Goal: Task Accomplishment & Management: Manage account settings

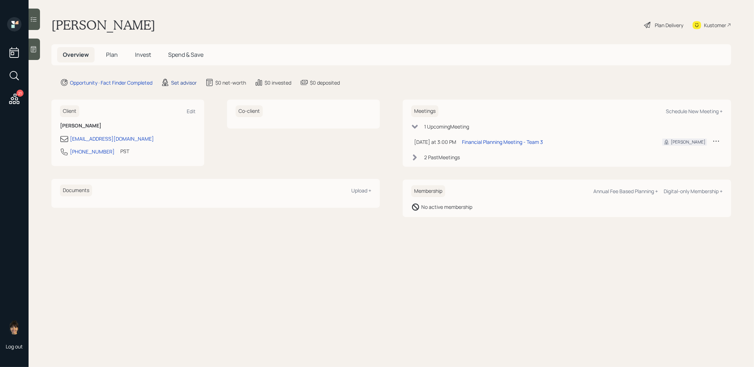
click at [189, 83] on div "Set advisor" at bounding box center [184, 83] width 26 height 8
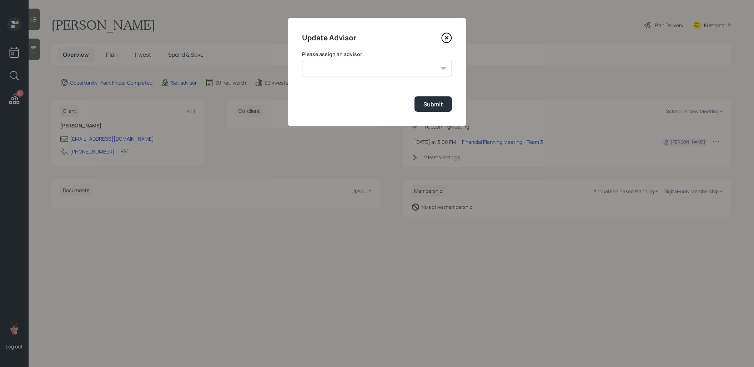
click at [338, 71] on select "[PERSON_NAME] [PERSON_NAME] [PERSON_NAME] End [PERSON_NAME] [PERSON_NAME] [PERS…" at bounding box center [377, 69] width 150 height 16
select select "8b79112e-3cfb-44f9-89e7-15267fe946c1"
click at [302, 61] on select "[PERSON_NAME] [PERSON_NAME] [PERSON_NAME] End [PERSON_NAME] [PERSON_NAME] [PERS…" at bounding box center [377, 69] width 150 height 16
click at [449, 104] on button "Submit" at bounding box center [434, 103] width 38 height 15
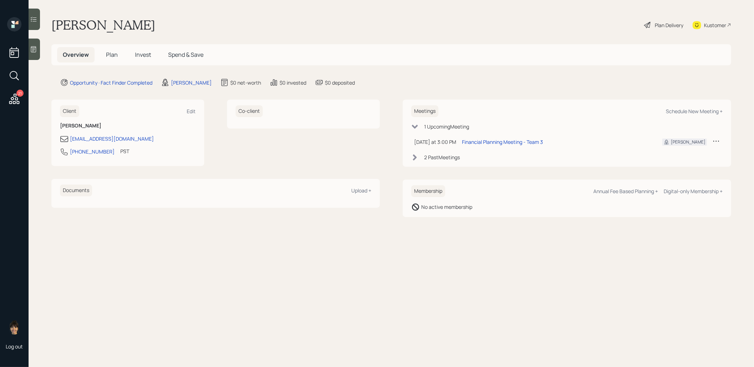
click at [39, 51] on div at bounding box center [34, 49] width 11 height 21
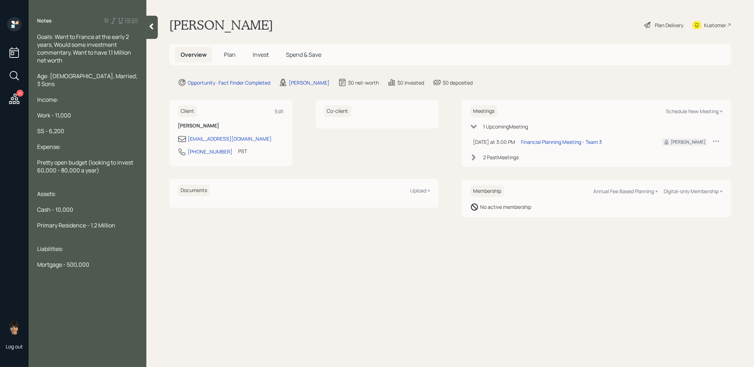
click at [230, 54] on span "Plan" at bounding box center [230, 55] width 12 height 8
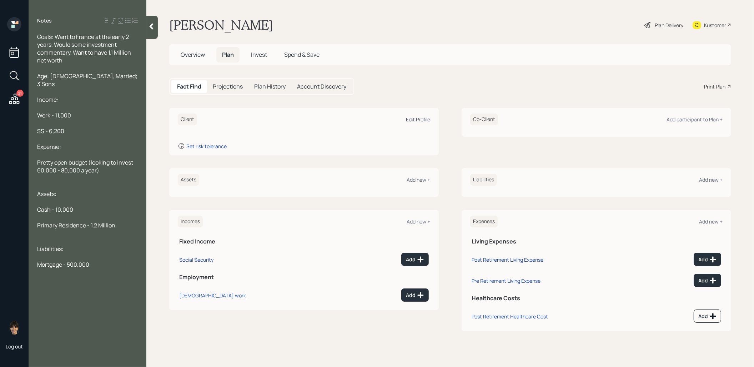
click at [414, 117] on div "Edit Profile" at bounding box center [418, 119] width 24 height 7
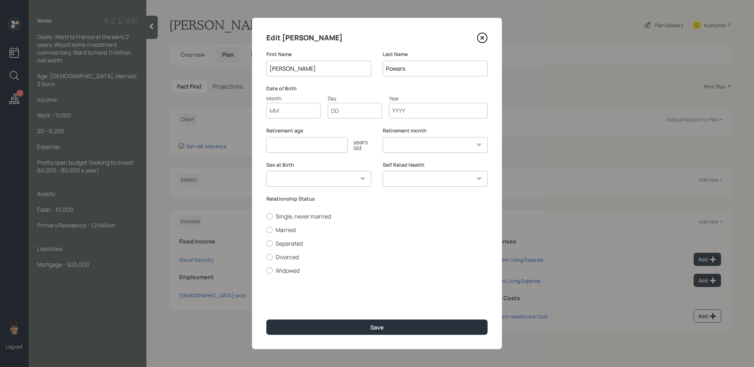
click at [281, 112] on input "Month" at bounding box center [293, 111] width 54 height 16
type input "01"
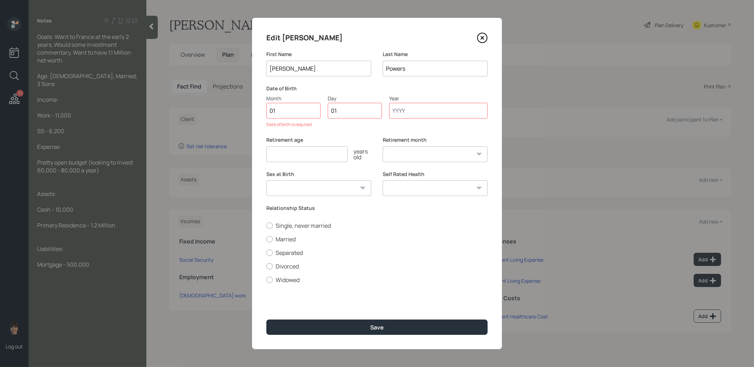
click at [485, 36] on icon at bounding box center [482, 38] width 11 height 11
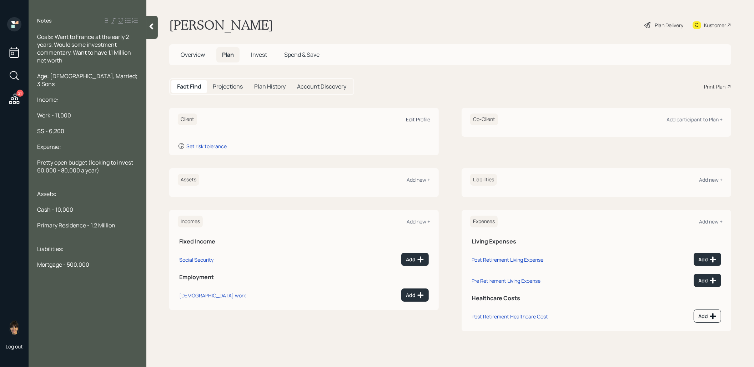
click at [418, 120] on div "Edit Profile" at bounding box center [418, 119] width 24 height 7
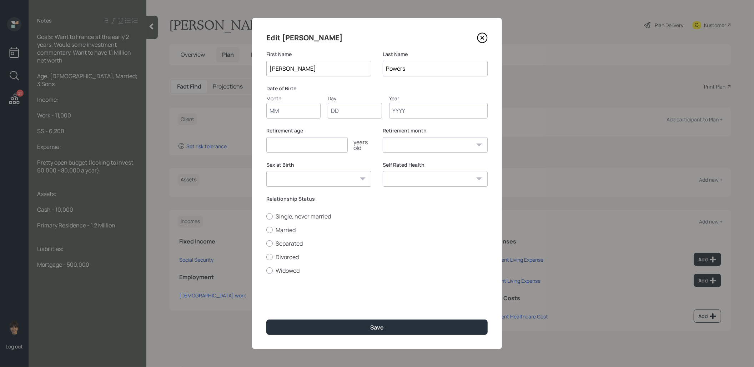
click at [275, 111] on input "Month" at bounding box center [293, 111] width 54 height 16
type input "01"
type input "1950"
select select "1"
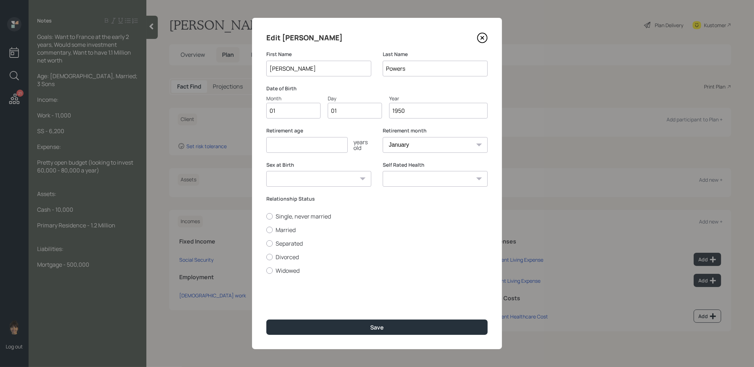
type input "1950"
click at [295, 150] on input "number" at bounding box center [306, 145] width 81 height 16
type input "67"
click at [350, 325] on button "Save" at bounding box center [376, 327] width 221 height 15
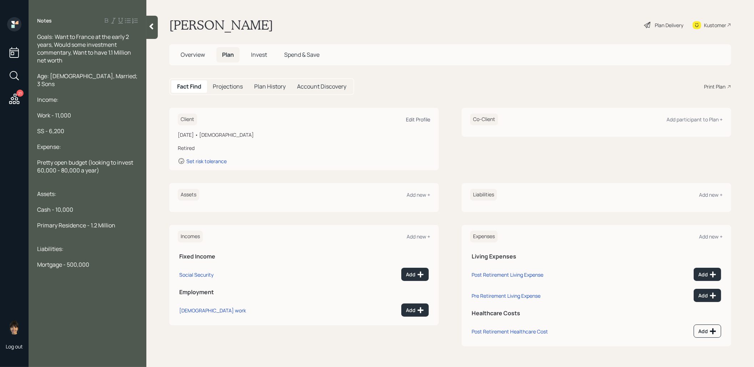
click at [425, 118] on div "Edit Profile" at bounding box center [418, 119] width 24 height 7
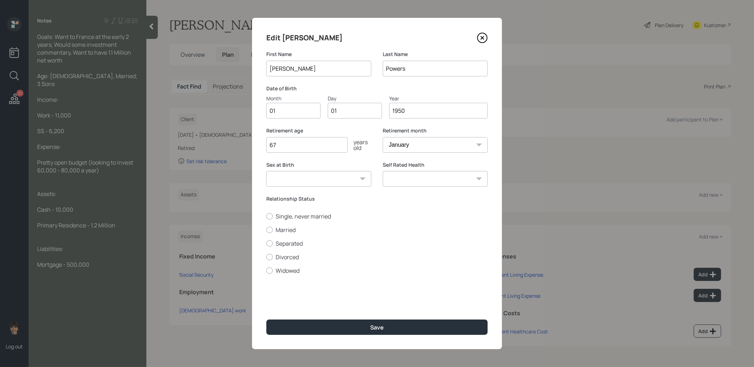
click at [425, 109] on input "1950" at bounding box center [438, 111] width 99 height 16
type input "1952"
click at [353, 331] on button "Save" at bounding box center [376, 327] width 221 height 15
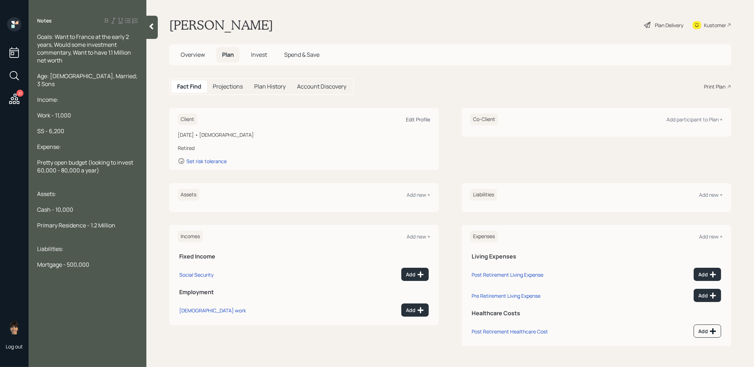
click at [420, 118] on div "Edit Profile" at bounding box center [418, 119] width 24 height 7
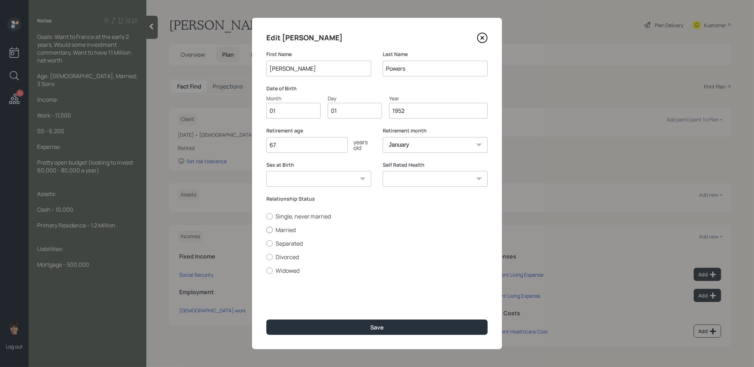
click at [266, 230] on label "Married" at bounding box center [376, 230] width 221 height 8
click at [266, 230] on input "Married" at bounding box center [266, 230] width 0 height 0
radio input "true"
click at [305, 178] on select "[DEMOGRAPHIC_DATA] [DEMOGRAPHIC_DATA] Other / Prefer not to say" at bounding box center [318, 179] width 105 height 16
select select "[DEMOGRAPHIC_DATA]"
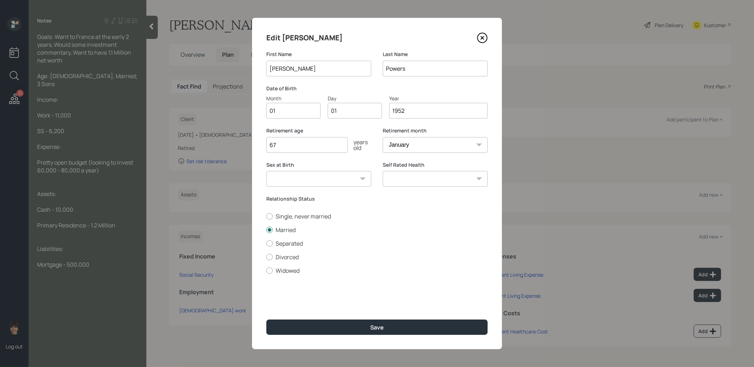
click at [266, 171] on select "[DEMOGRAPHIC_DATA] [DEMOGRAPHIC_DATA] Other / Prefer not to say" at bounding box center [318, 179] width 105 height 16
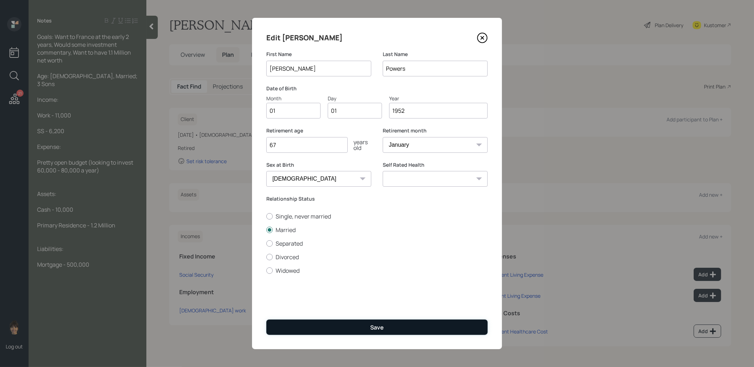
click at [322, 327] on button "Save" at bounding box center [376, 327] width 221 height 15
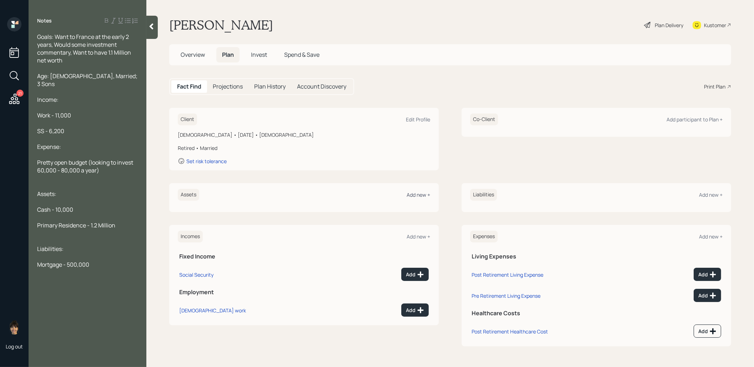
click at [422, 195] on div "Add new +" at bounding box center [419, 194] width 24 height 7
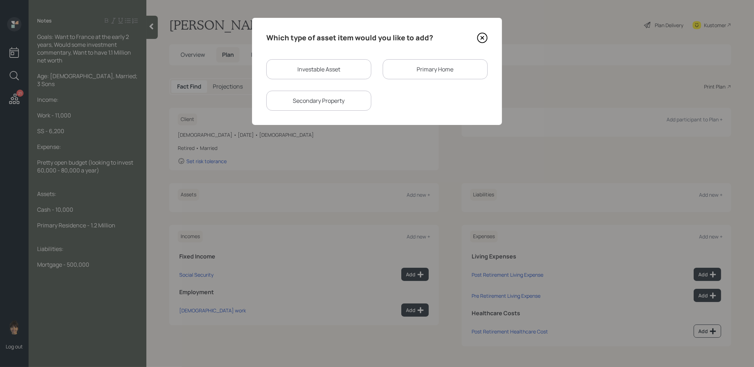
click at [319, 74] on div "Investable Asset" at bounding box center [318, 69] width 105 height 20
select select "taxable"
select select "balanced"
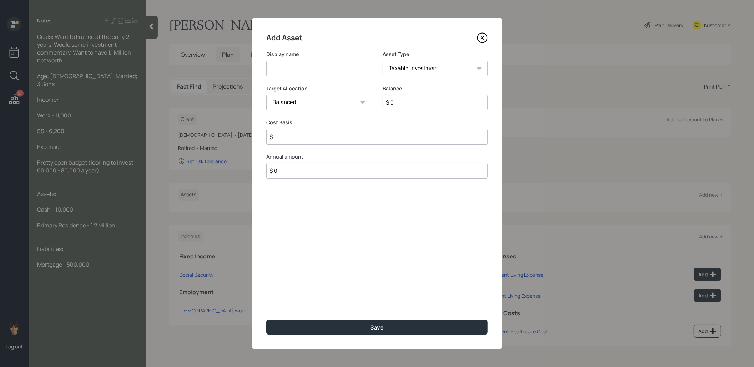
click at [300, 65] on input at bounding box center [318, 69] width 105 height 16
type input "Cash"
click at [431, 105] on input "$ 0" at bounding box center [435, 103] width 105 height 16
type input "$ 10,000"
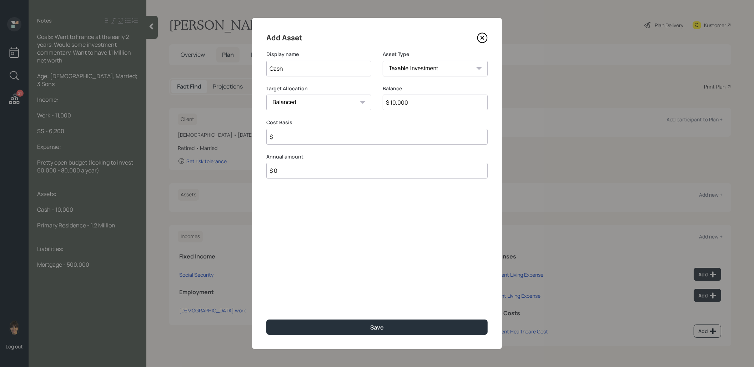
click at [326, 136] on input "$" at bounding box center [376, 137] width 221 height 16
type input "$ 10,000"
click at [285, 103] on select "Cash Conservative Balanced Aggressive" at bounding box center [318, 103] width 105 height 16
select select "uninvested"
click at [266, 95] on select "Cash Conservative Balanced Aggressive" at bounding box center [318, 103] width 105 height 16
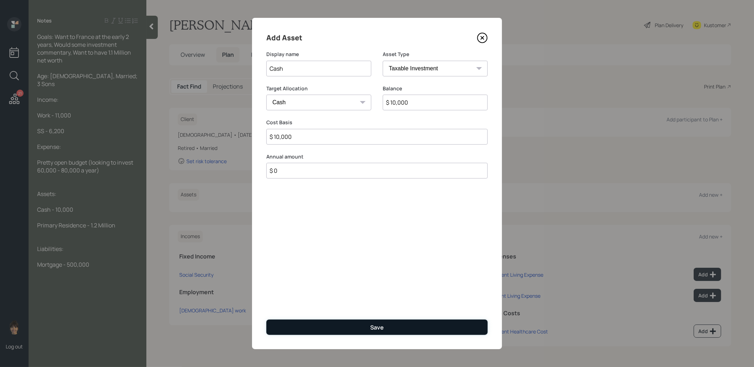
click at [314, 325] on button "Save" at bounding box center [376, 327] width 221 height 15
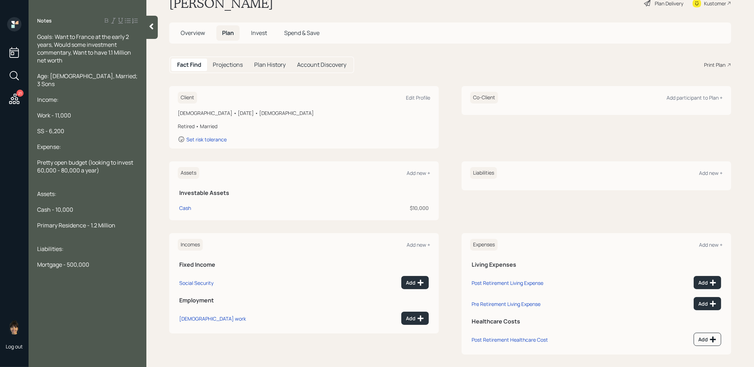
scroll to position [23, 0]
click at [14, 70] on icon at bounding box center [14, 75] width 13 height 13
click at [276, 60] on input "sharp" at bounding box center [377, 58] width 214 height 15
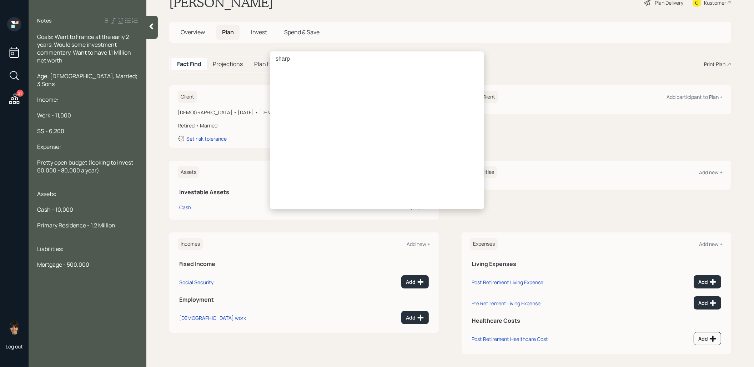
scroll to position [0, 0]
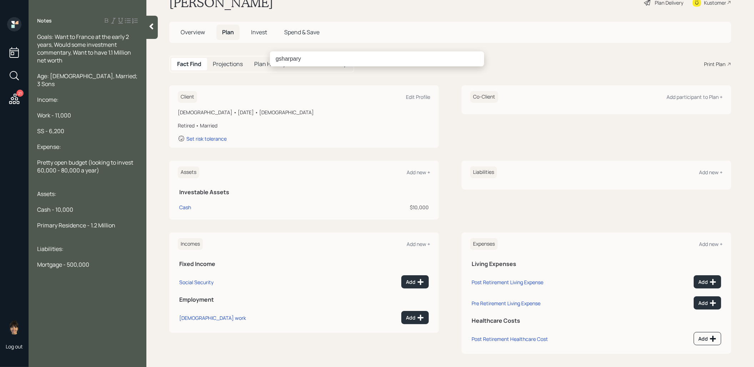
click at [310, 55] on input "gsharpary" at bounding box center [377, 58] width 214 height 15
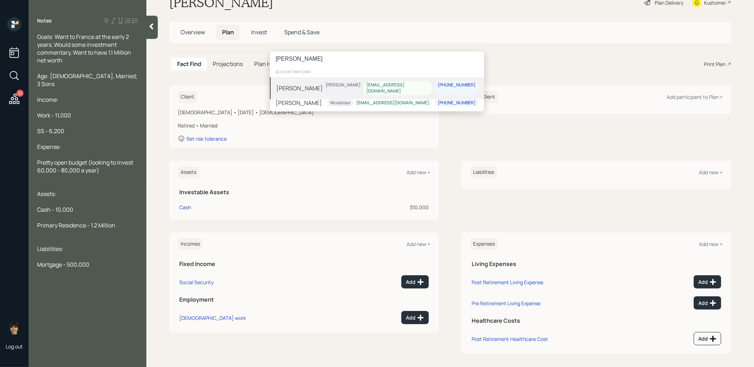
type input "[PERSON_NAME]"
click at [334, 85] on div "[PERSON_NAME] [PERSON_NAME] [EMAIL_ADDRESS][DOMAIN_NAME] [PHONE_NUMBER]" at bounding box center [377, 88] width 214 height 22
